Goal: Information Seeking & Learning: Learn about a topic

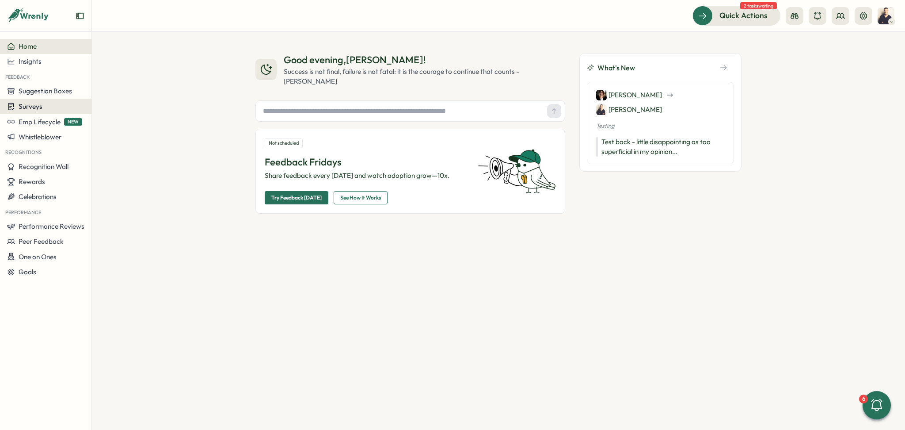
click at [35, 108] on span "Surveys" at bounding box center [31, 106] width 24 height 8
click at [129, 85] on div "Insights" at bounding box center [127, 90] width 66 height 10
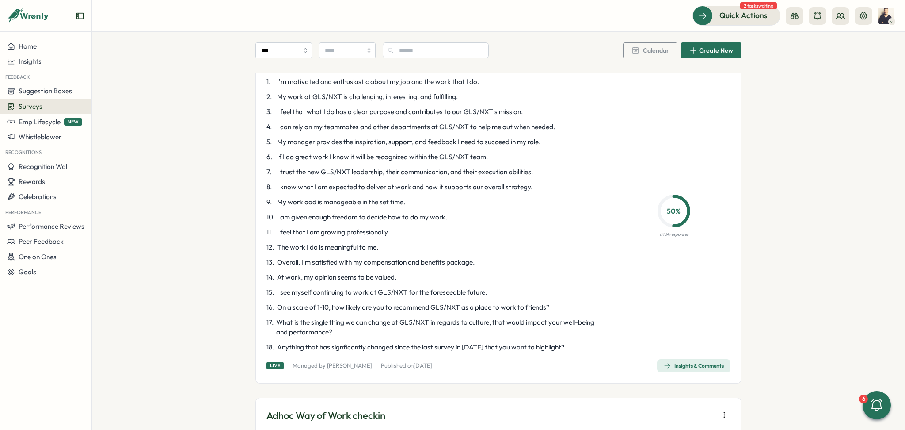
scroll to position [825, 0]
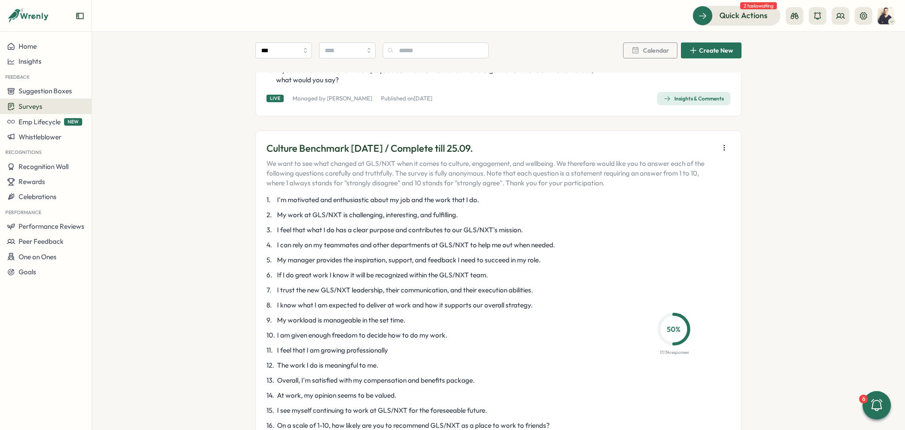
click at [724, 146] on icon "button" at bounding box center [724, 147] width 9 height 9
click at [731, 274] on div "Culture Benchmark [DATE] / Complete till 25.09. We want to see what changed at …" at bounding box center [499, 315] width 486 height 371
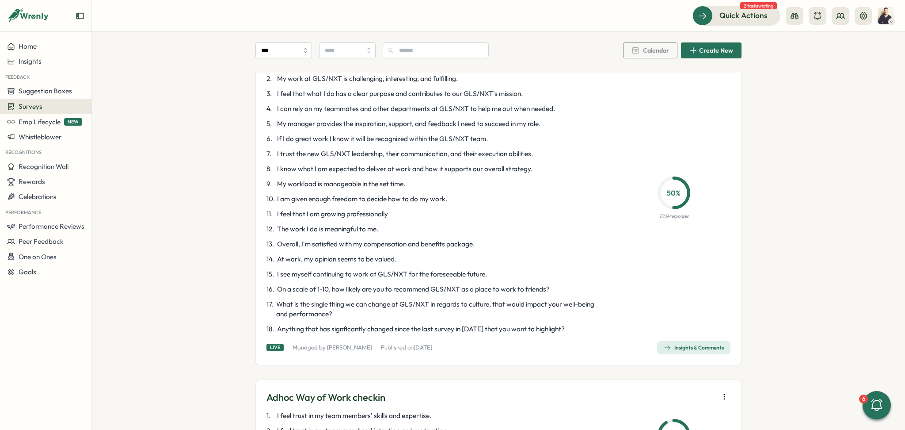
scroll to position [1061, 0]
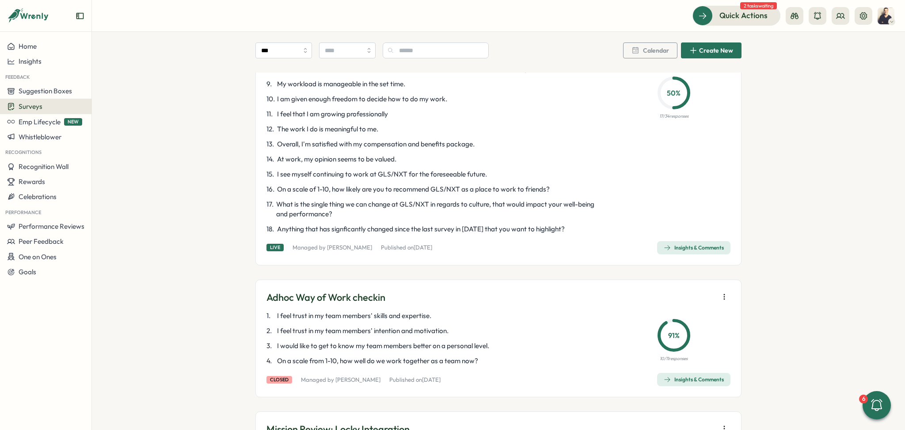
click at [702, 244] on span "Insights & Comments" at bounding box center [694, 247] width 60 height 12
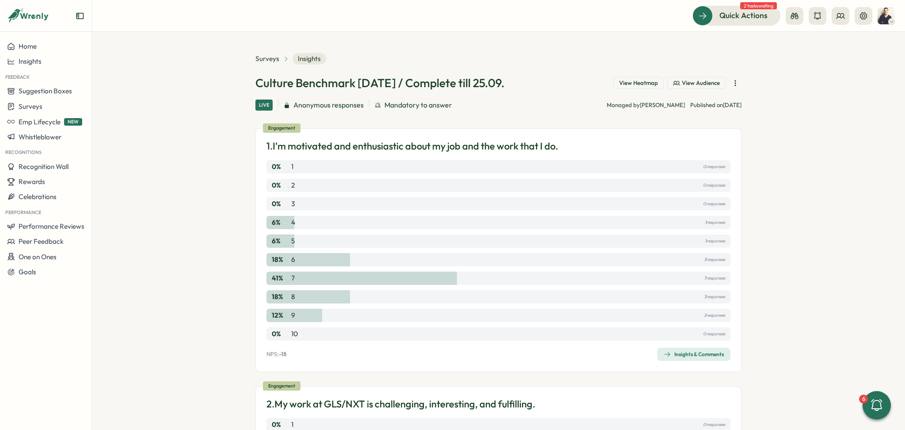
click at [707, 82] on span "View Audience" at bounding box center [701, 83] width 38 height 8
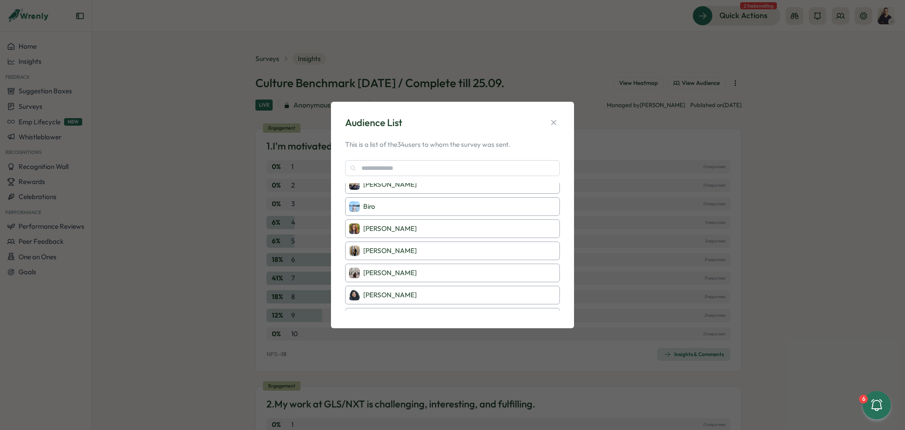
scroll to position [354, 0]
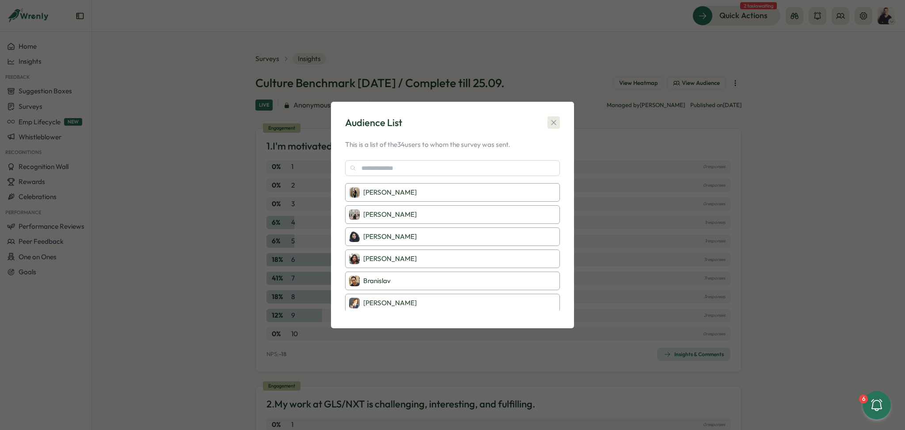
click at [553, 123] on icon "button" at bounding box center [553, 122] width 5 height 5
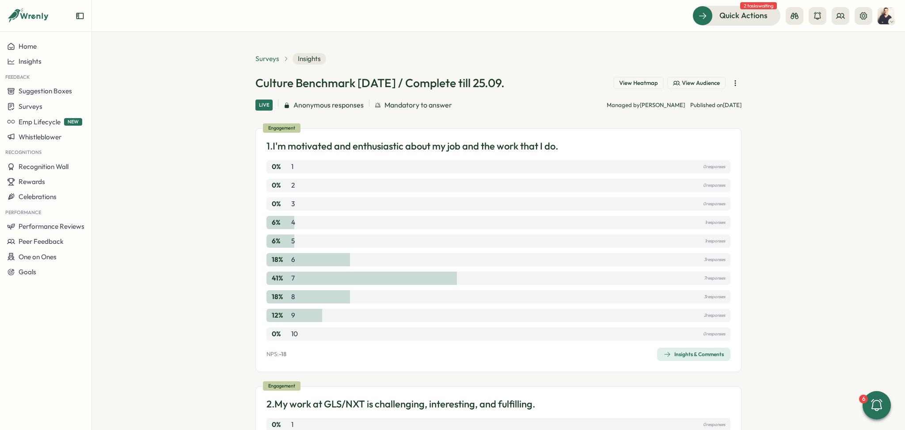
click at [269, 58] on span "Surveys" at bounding box center [268, 59] width 24 height 10
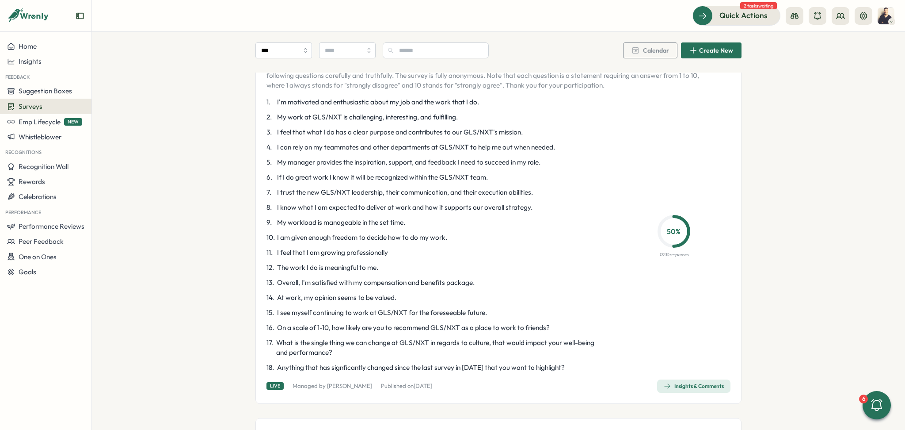
scroll to position [943, 0]
